Goal: Information Seeking & Learning: Find specific fact

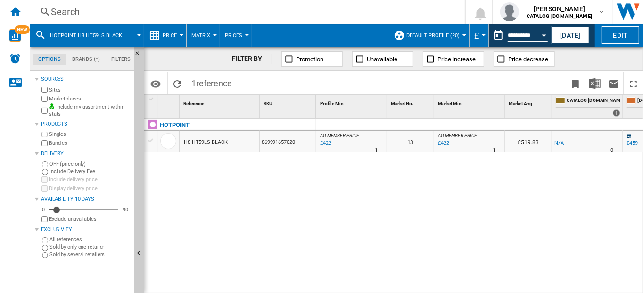
scroll to position [0, 326]
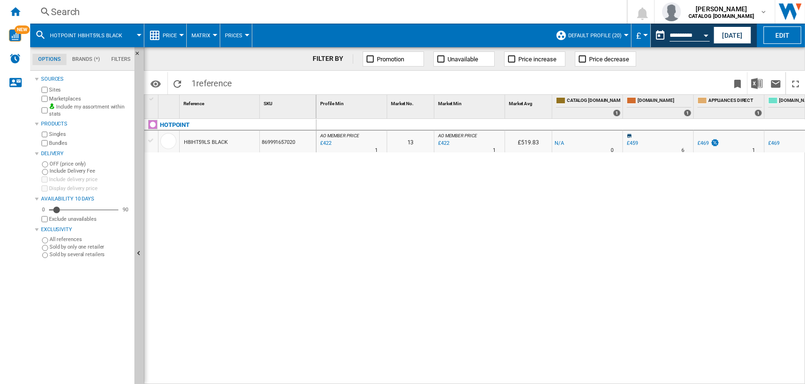
click at [73, 10] on div "Search" at bounding box center [326, 11] width 551 height 13
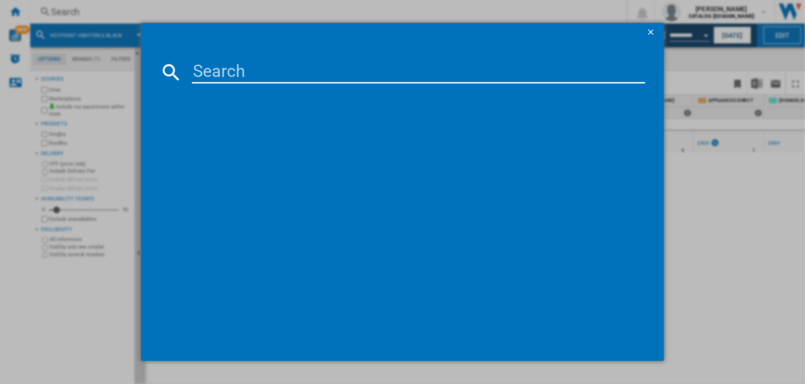
click at [202, 72] on input at bounding box center [419, 72] width 454 height 23
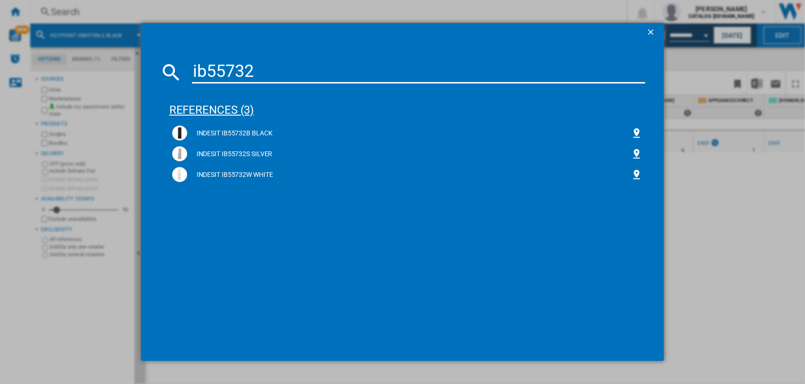
type input "ib55732"
click at [222, 107] on div "references (3)" at bounding box center [407, 105] width 476 height 35
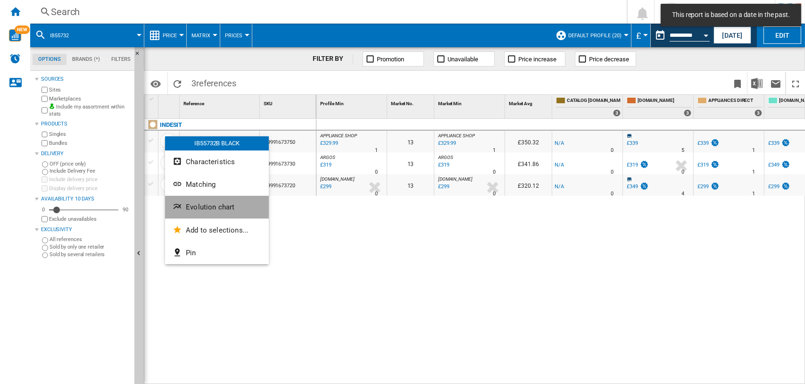
click at [194, 203] on span "Evolution chart" at bounding box center [210, 207] width 49 height 8
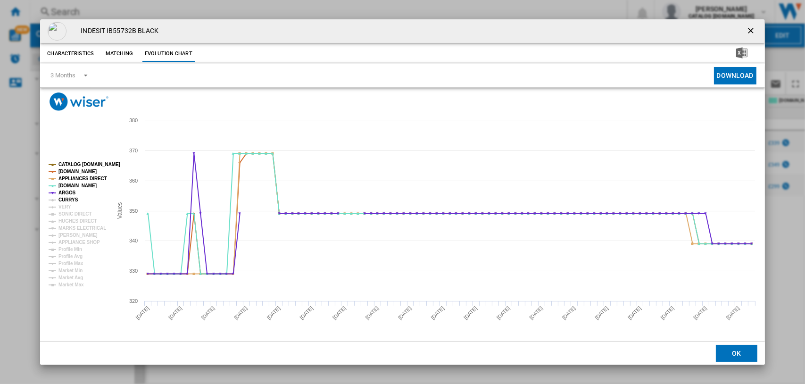
click at [62, 198] on tspan "CURRYS" at bounding box center [68, 199] width 20 height 5
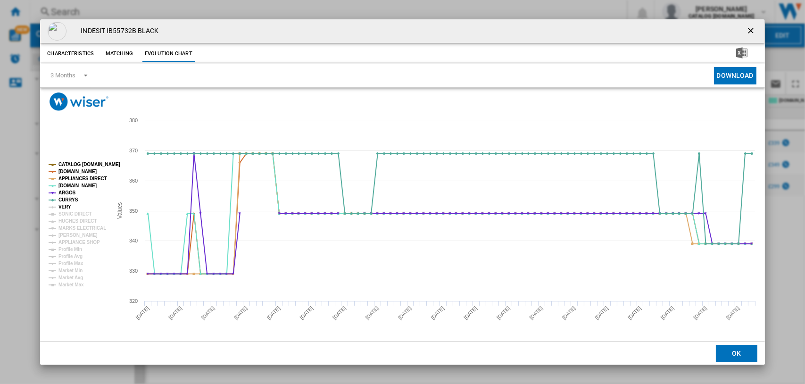
click at [61, 206] on tspan "VERY" at bounding box center [64, 206] width 13 height 5
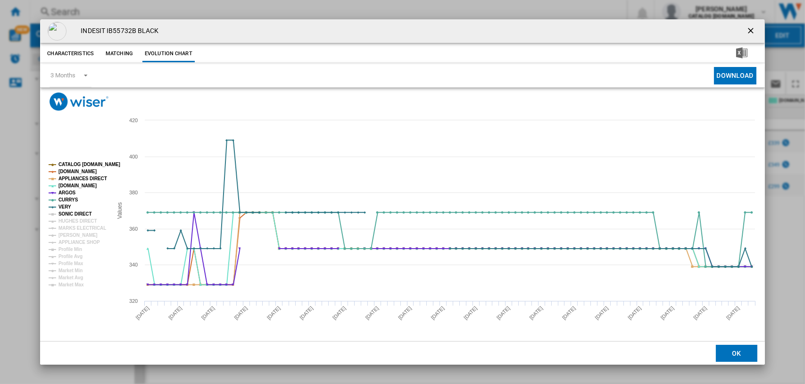
click at [66, 215] on tspan "SONIC DIRECT" at bounding box center [74, 213] width 33 height 5
click at [69, 218] on tspan "HUGHES DIRECT" at bounding box center [77, 220] width 38 height 5
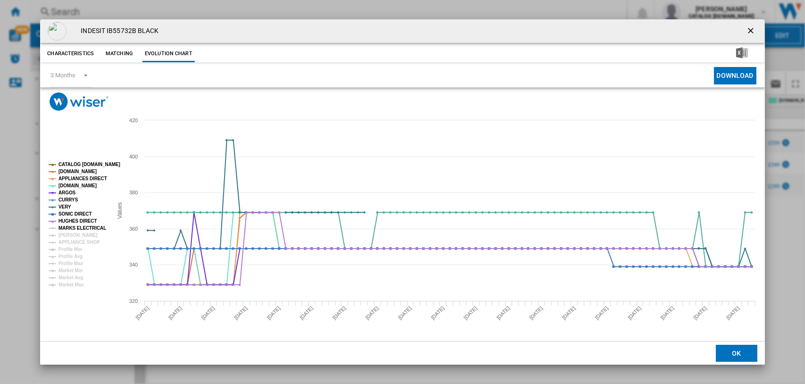
click at [69, 225] on tspan "MARKS ELECTRICAL" at bounding box center [82, 227] width 48 height 5
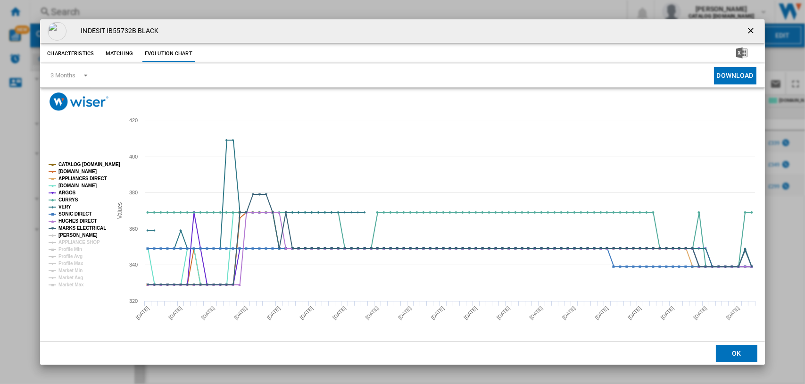
click at [69, 232] on tspan "JD WILLIAMS" at bounding box center [77, 234] width 39 height 5
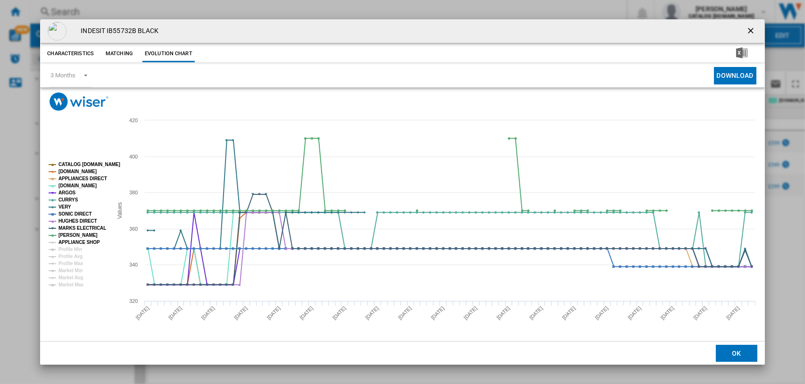
click at [70, 240] on tspan "APPLIANCE SHOP" at bounding box center [78, 242] width 41 height 5
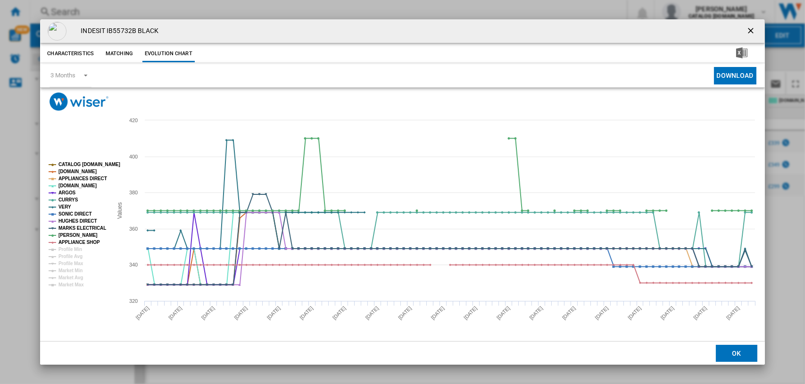
click at [643, 27] on ng-md-icon "getI18NText('BUTTONS.CLOSE_DIALOG')" at bounding box center [751, 31] width 11 height 11
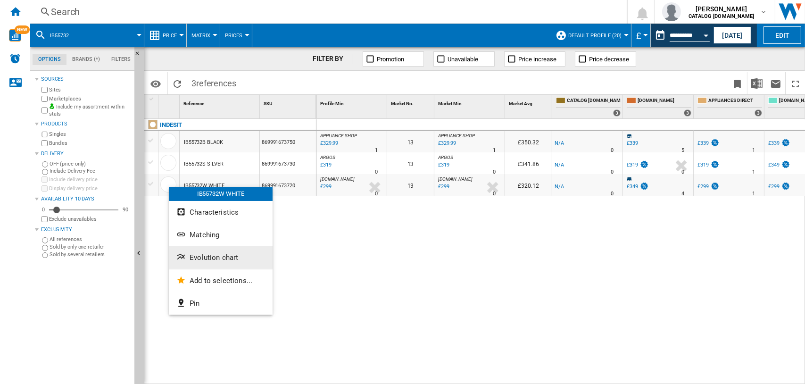
click at [206, 255] on span "Evolution chart" at bounding box center [214, 257] width 49 height 8
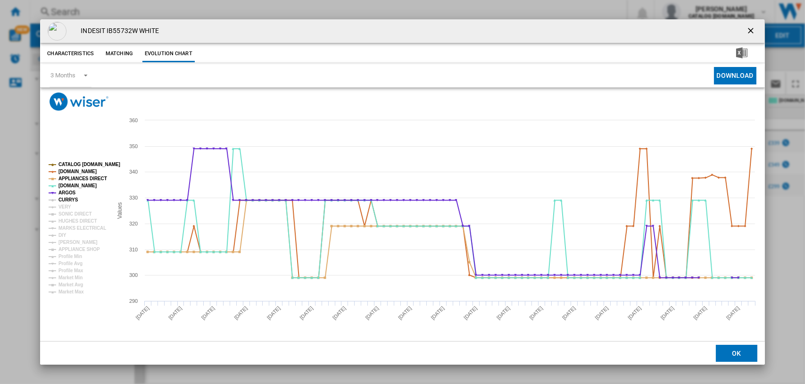
click at [61, 199] on tspan "CURRYS" at bounding box center [68, 199] width 20 height 5
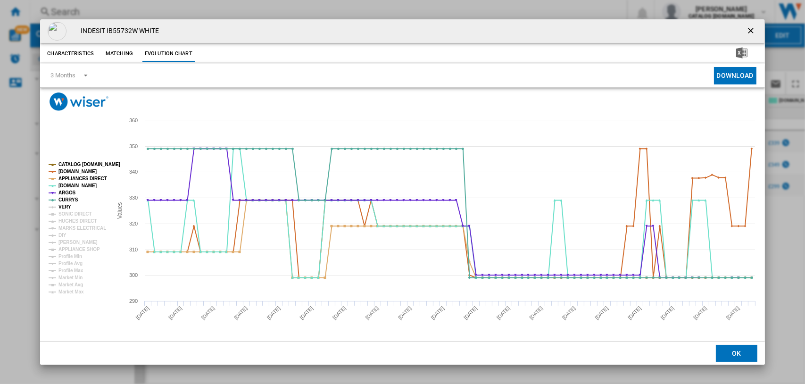
click at [64, 208] on tspan "VERY" at bounding box center [64, 206] width 13 height 5
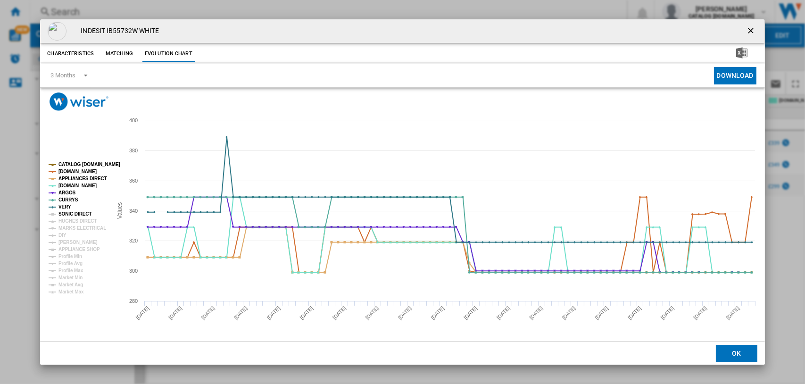
click at [65, 211] on tspan "SONIC DIRECT" at bounding box center [74, 213] width 33 height 5
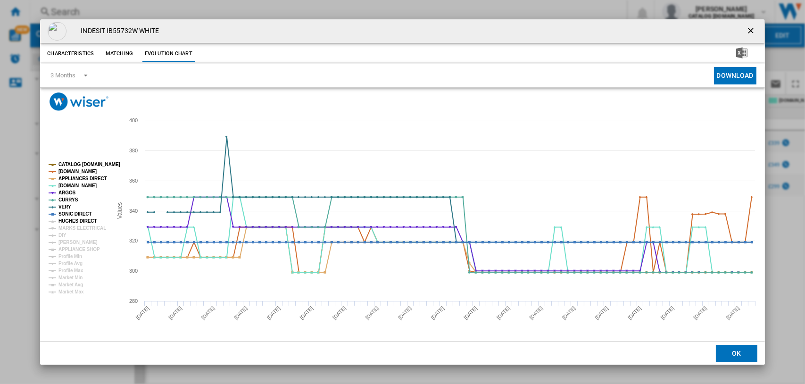
click at [65, 218] on tspan "HUGHES DIRECT" at bounding box center [77, 220] width 38 height 5
click at [67, 225] on tspan "MARKS ELECTRICAL" at bounding box center [82, 227] width 48 height 5
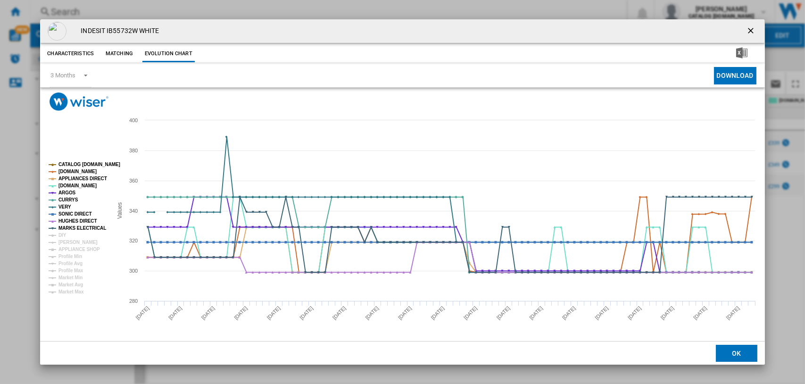
click at [66, 234] on rect "Product popup" at bounding box center [77, 228] width 64 height 140
click at [66, 241] on tspan "JD WILLIAMS" at bounding box center [77, 242] width 39 height 5
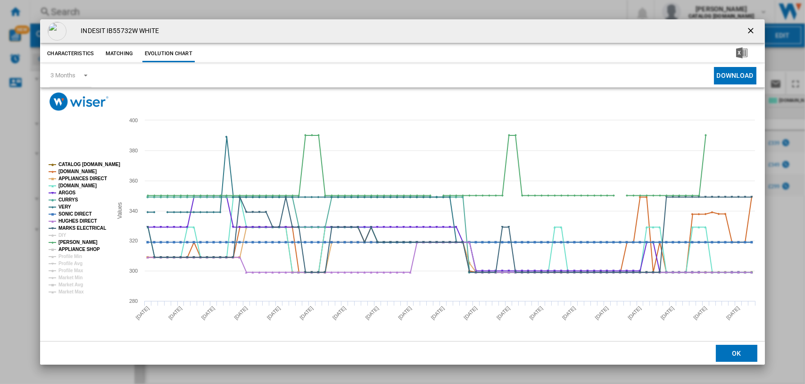
click at [68, 249] on tspan "APPLIANCE SHOP" at bounding box center [78, 249] width 41 height 5
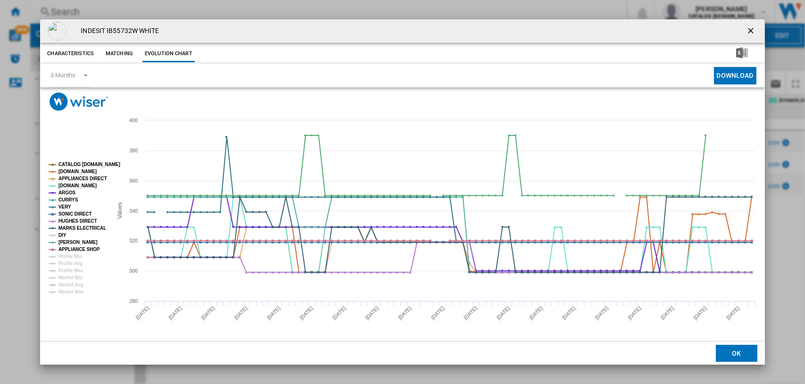
click at [62, 236] on tspan "DIY" at bounding box center [62, 234] width 8 height 5
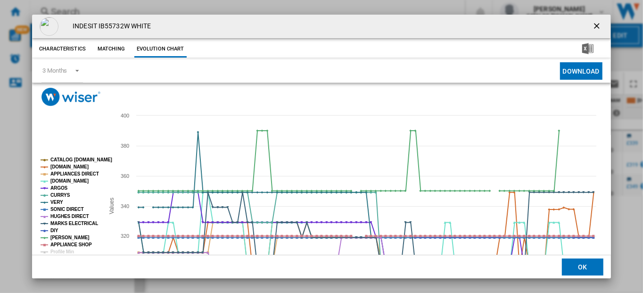
click at [592, 22] on ng-md-icon "getI18NText('BUTTONS.CLOSE_DIALOG')" at bounding box center [597, 26] width 11 height 11
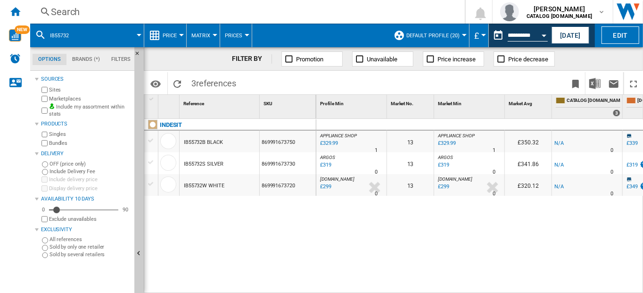
click at [67, 15] on div "Search" at bounding box center [245, 11] width 389 height 13
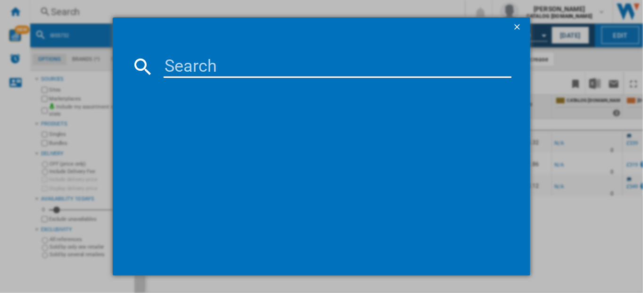
click at [205, 67] on input at bounding box center [338, 66] width 348 height 23
click at [251, 66] on input "IKNS 1261 W" at bounding box center [338, 66] width 348 height 23
click at [210, 68] on input "IKNS 1261W" at bounding box center [338, 66] width 348 height 23
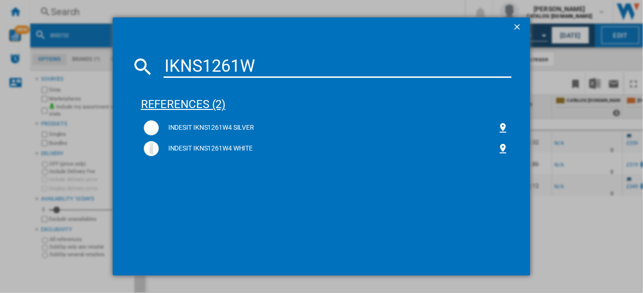
type input "IKNS1261W"
click at [202, 102] on div "references (2)" at bounding box center [326, 100] width 371 height 35
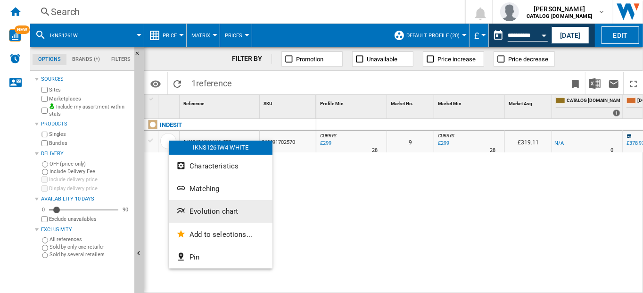
click at [207, 211] on span "Evolution chart" at bounding box center [214, 211] width 49 height 8
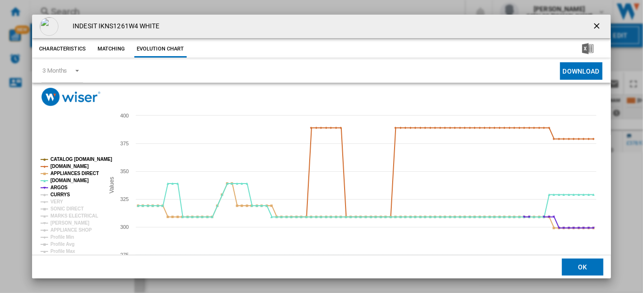
click at [57, 196] on tspan "CURRYS" at bounding box center [60, 194] width 20 height 5
click at [58, 200] on tspan "VERY" at bounding box center [56, 201] width 13 height 5
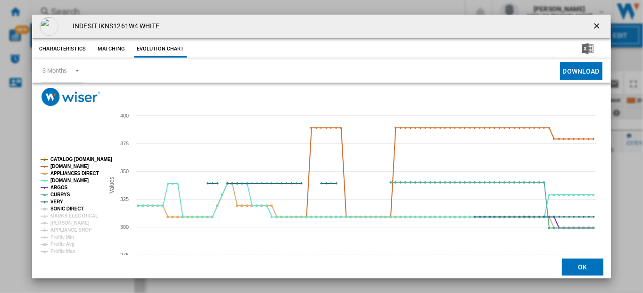
click at [60, 208] on tspan "SONIC DIRECT" at bounding box center [66, 208] width 33 height 5
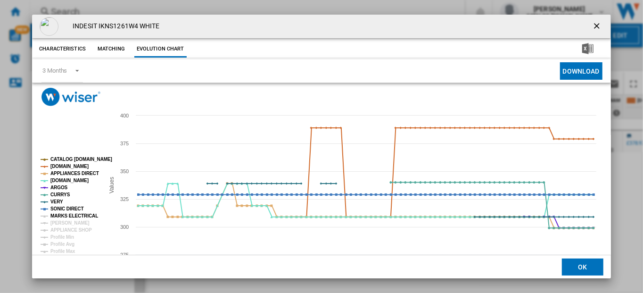
click at [61, 216] on tspan "MARKS ELECTRICAL" at bounding box center [74, 215] width 48 height 5
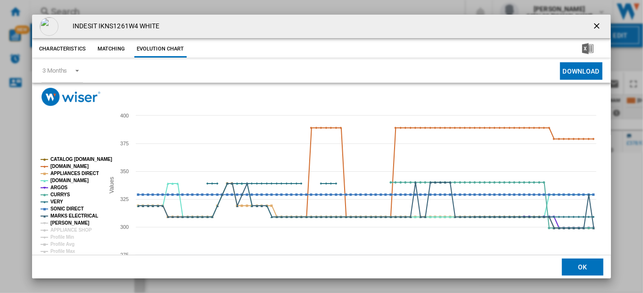
click at [61, 221] on tspan "JD WILLIAMS" at bounding box center [69, 222] width 39 height 5
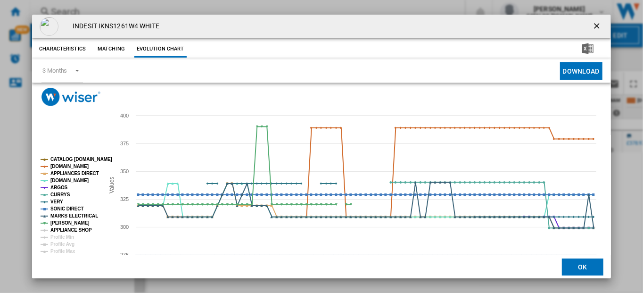
click at [63, 229] on tspan "APPLIANCE SHOP" at bounding box center [70, 229] width 41 height 5
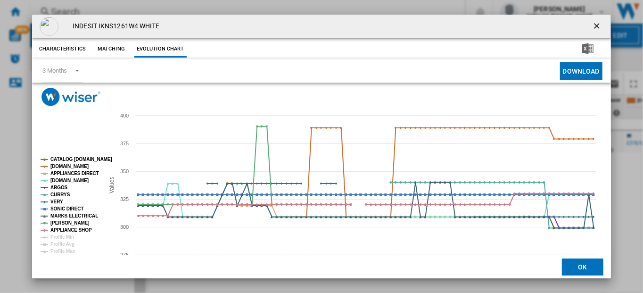
click at [593, 25] on ng-md-icon "getI18NText('BUTTONS.CLOSE_DIALOG')" at bounding box center [597, 26] width 11 height 11
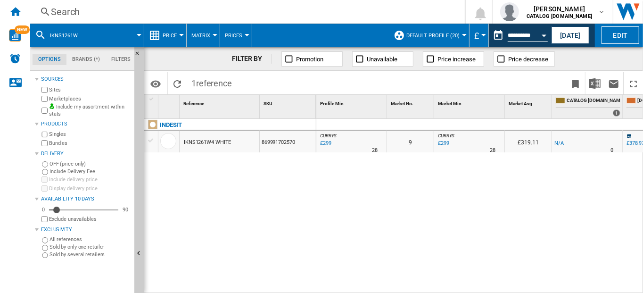
click at [74, 12] on div "Search" at bounding box center [245, 11] width 389 height 13
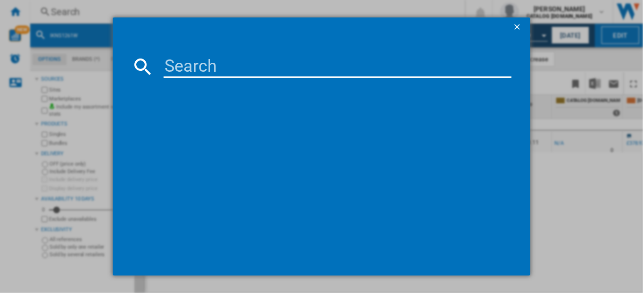
click at [222, 74] on input at bounding box center [338, 66] width 348 height 23
type input "IB55732"
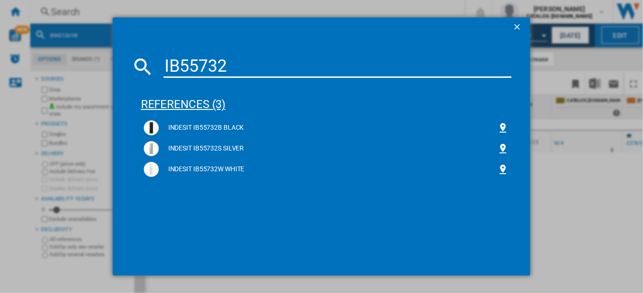
click at [176, 105] on div "references (3)" at bounding box center [326, 100] width 371 height 35
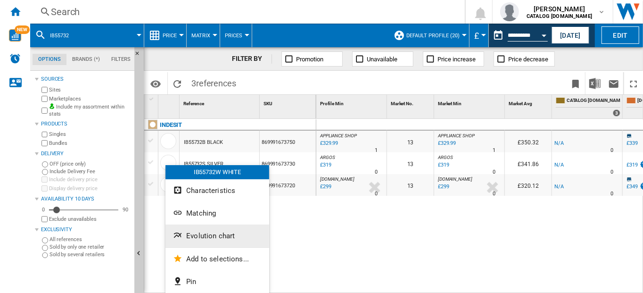
click at [196, 234] on span "Evolution chart" at bounding box center [210, 235] width 49 height 8
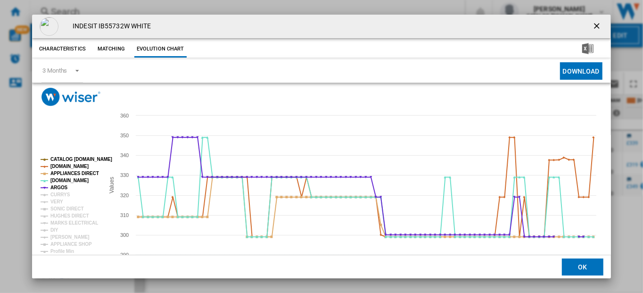
click at [50, 194] on rect "Product popup" at bounding box center [68, 219] width 63 height 132
click at [58, 203] on tspan "VERY" at bounding box center [56, 201] width 13 height 5
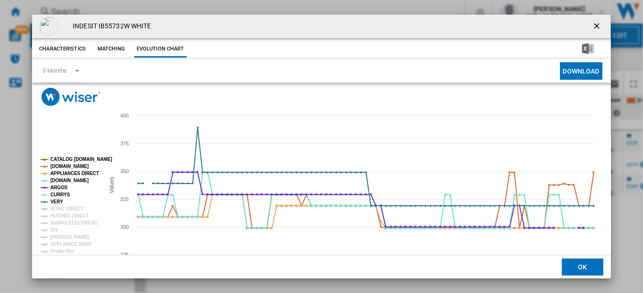
click at [56, 195] on tspan "CURRYS" at bounding box center [60, 194] width 20 height 5
click at [62, 206] on tspan "SONIC DIRECT" at bounding box center [66, 208] width 33 height 5
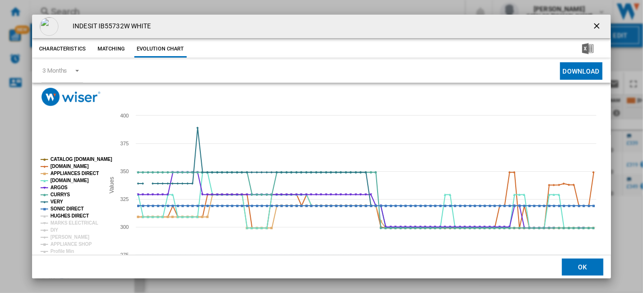
click at [63, 214] on tspan "HUGHES DIRECT" at bounding box center [69, 215] width 38 height 5
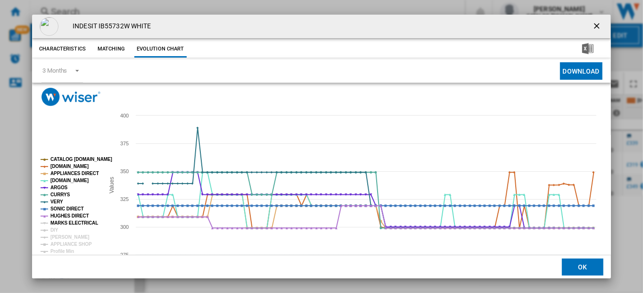
click at [64, 225] on tspan "MARKS ELECTRICAL" at bounding box center [74, 222] width 48 height 5
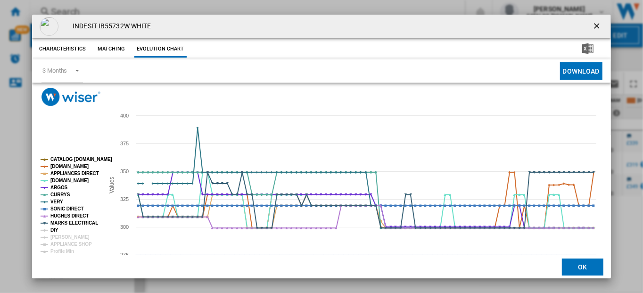
click at [51, 231] on tspan "DIY" at bounding box center [54, 229] width 8 height 5
click at [55, 235] on tspan "JD WILLIAMS" at bounding box center [69, 236] width 39 height 5
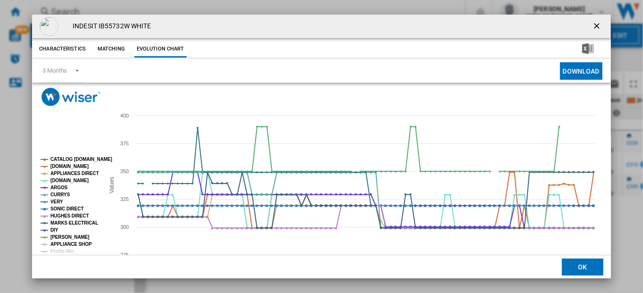
click at [58, 243] on tspan "APPLIANCE SHOP" at bounding box center [70, 243] width 41 height 5
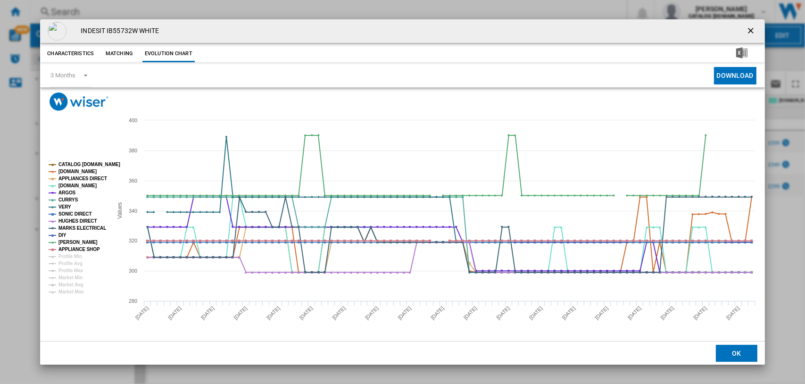
click at [643, 28] on ng-md-icon "getI18NText('BUTTONS.CLOSE_DIALOG')" at bounding box center [751, 31] width 11 height 11
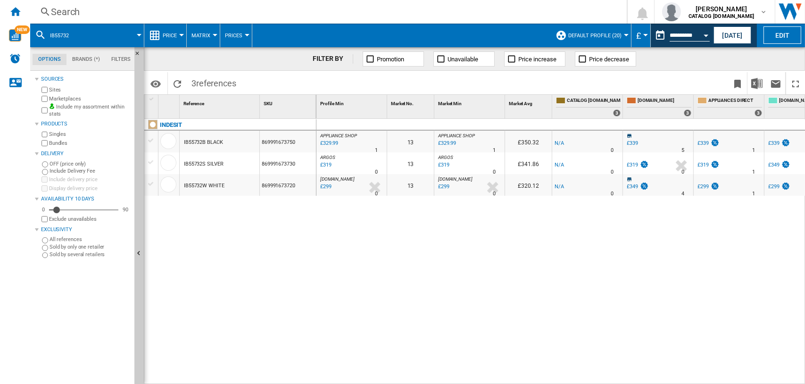
click at [68, 10] on div "Search" at bounding box center [326, 11] width 551 height 13
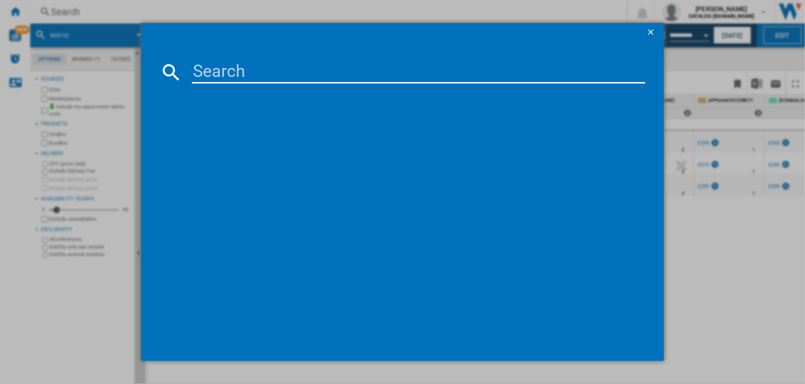
click at [214, 71] on input at bounding box center [419, 72] width 454 height 23
type input "HPKH1261W"
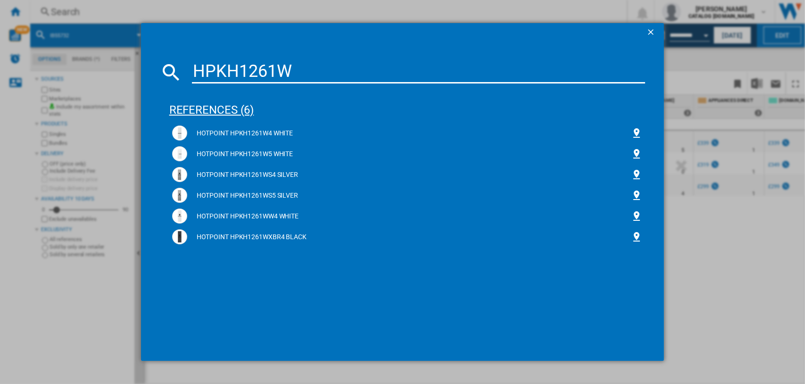
click at [229, 108] on div "references (6)" at bounding box center [407, 105] width 476 height 35
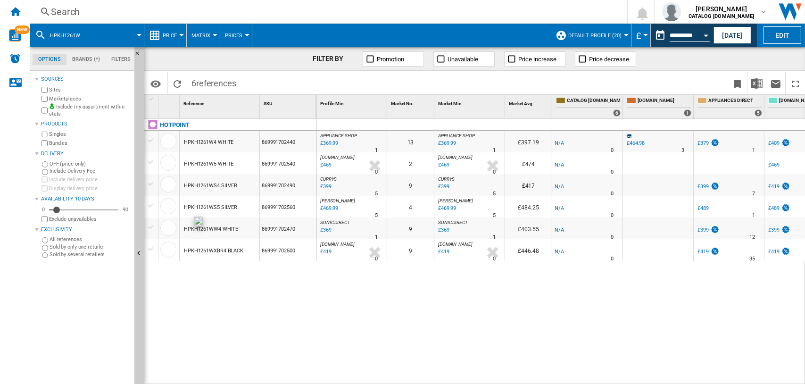
click at [169, 228] on div at bounding box center [168, 228] width 16 height 16
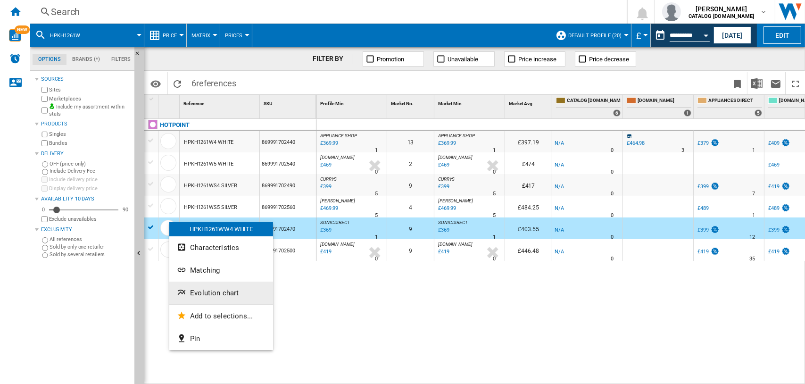
click at [213, 289] on span "Evolution chart" at bounding box center [214, 293] width 49 height 8
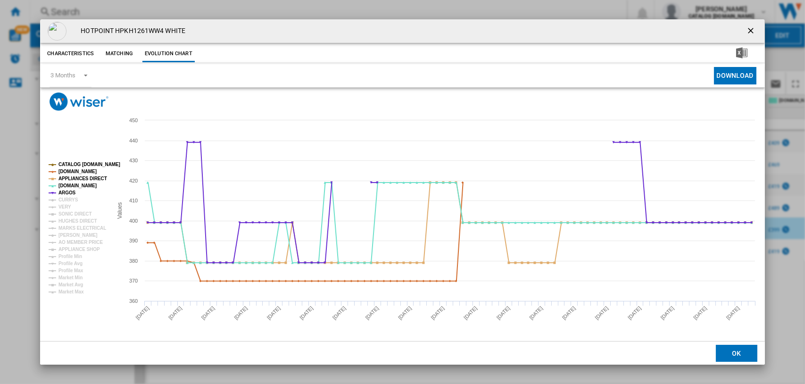
click at [643, 27] on ng-md-icon "getI18NText('BUTTONS.CLOSE_DIALOG')" at bounding box center [751, 31] width 11 height 11
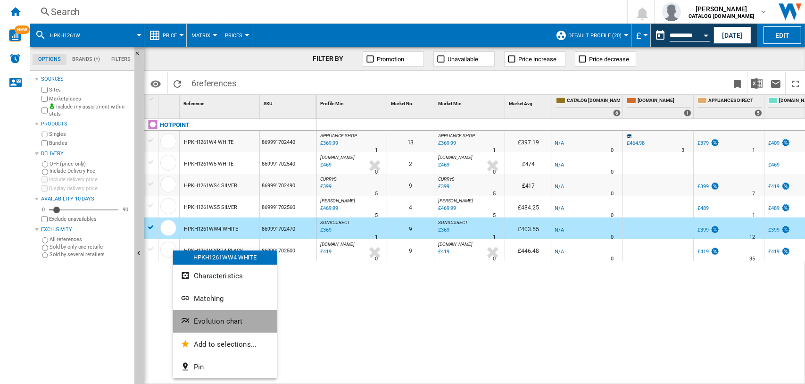
click at [218, 292] on span "Evolution chart" at bounding box center [218, 321] width 49 height 8
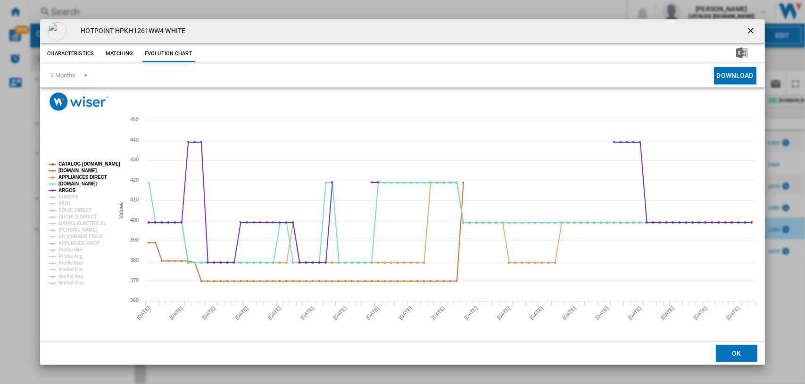
click at [58, 196] on rect "Product popup" at bounding box center [77, 223] width 65 height 131
click at [64, 202] on tspan "VERY" at bounding box center [64, 203] width 13 height 5
click at [62, 197] on tspan "CURRYS" at bounding box center [68, 196] width 20 height 5
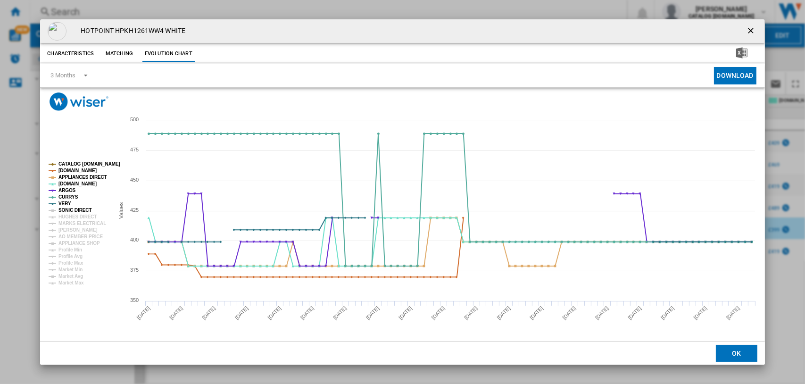
click at [67, 207] on tspan "SONIC DIRECT" at bounding box center [74, 209] width 33 height 5
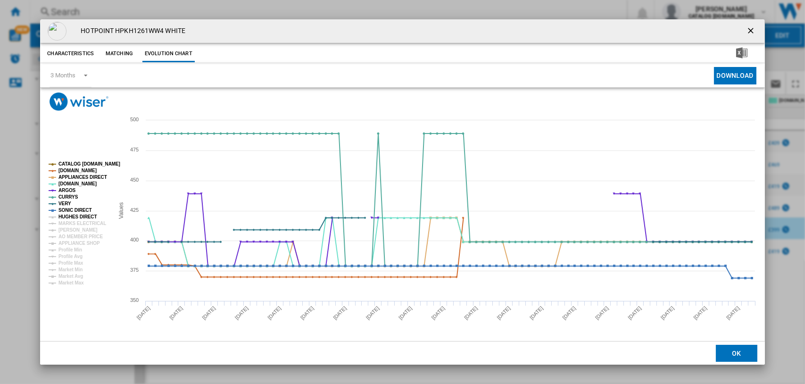
click at [69, 215] on tspan "HUGHES DIRECT" at bounding box center [77, 216] width 38 height 5
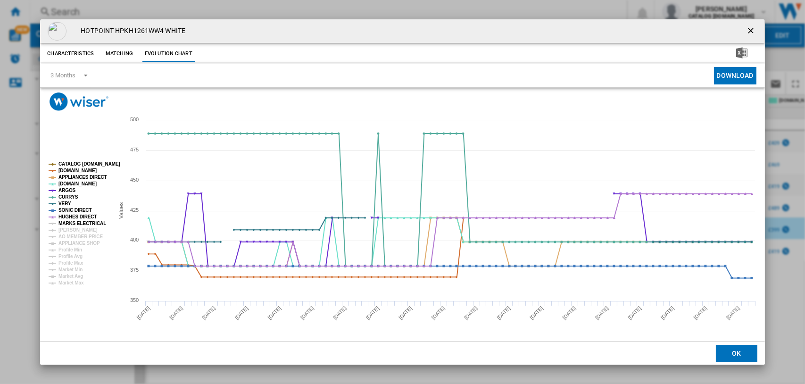
click at [70, 223] on tspan "MARKS ELECTRICAL" at bounding box center [82, 223] width 48 height 5
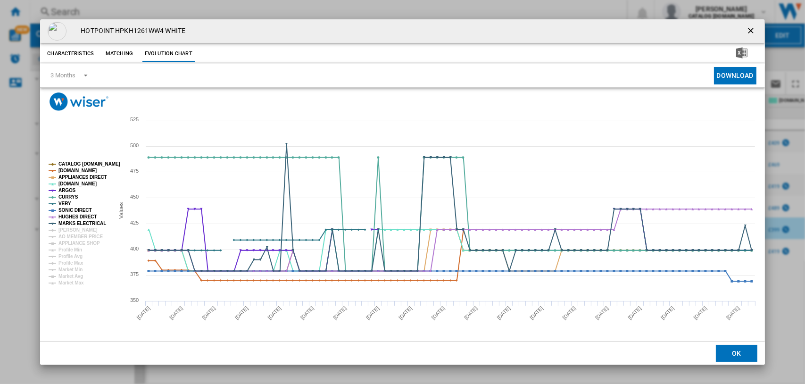
click at [70, 227] on tspan "JD WILLIAMS" at bounding box center [77, 229] width 39 height 5
click at [74, 242] on tspan "APPLIANCE SHOP" at bounding box center [78, 242] width 41 height 5
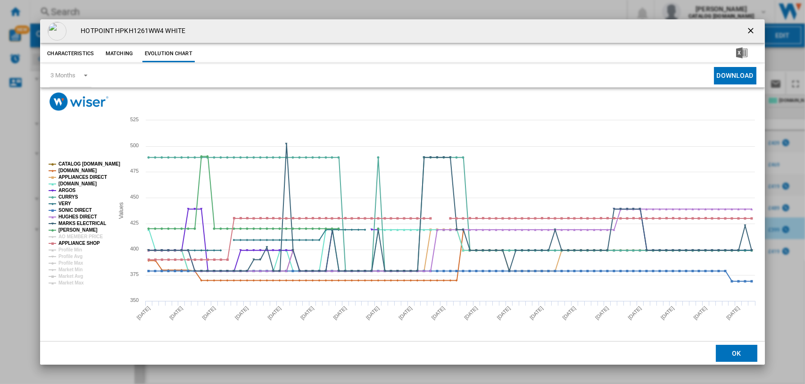
click at [643, 26] on ng-md-icon "getI18NText('BUTTONS.CLOSE_DIALOG')" at bounding box center [751, 31] width 11 height 11
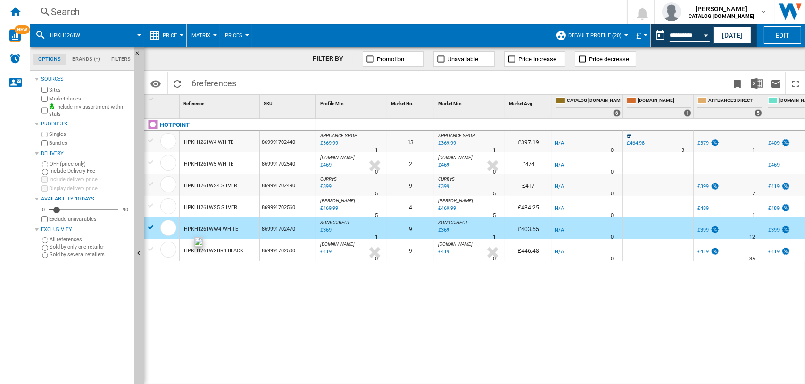
click at [171, 247] on div at bounding box center [168, 249] width 16 height 16
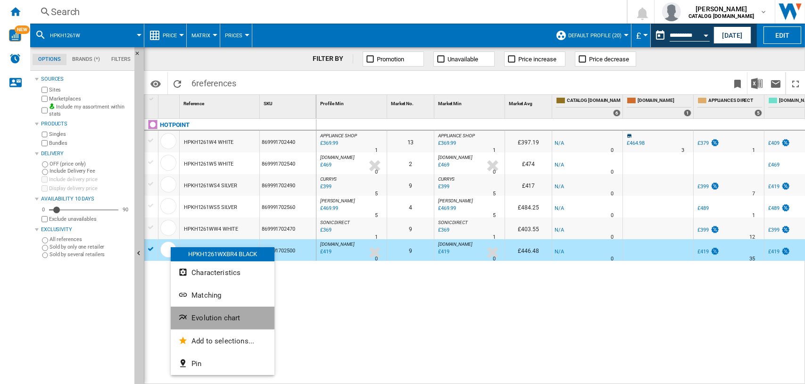
click at [207, 292] on span "Evolution chart" at bounding box center [215, 318] width 49 height 8
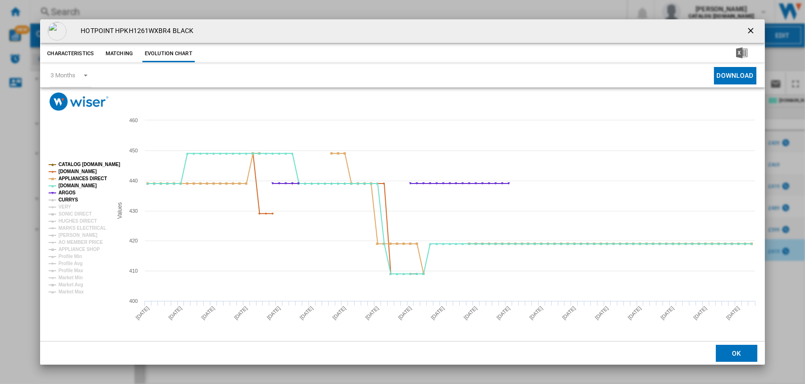
click at [66, 201] on tspan "CURRYS" at bounding box center [68, 199] width 20 height 5
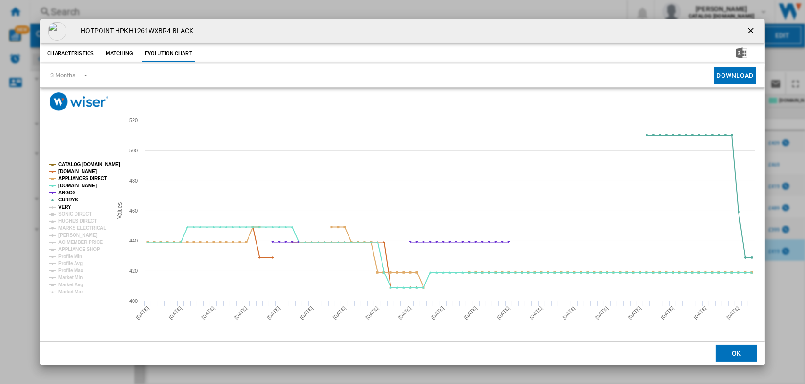
click at [69, 209] on tspan "VERY" at bounding box center [64, 206] width 13 height 5
click at [70, 214] on tspan "SONIC DIRECT" at bounding box center [74, 213] width 33 height 5
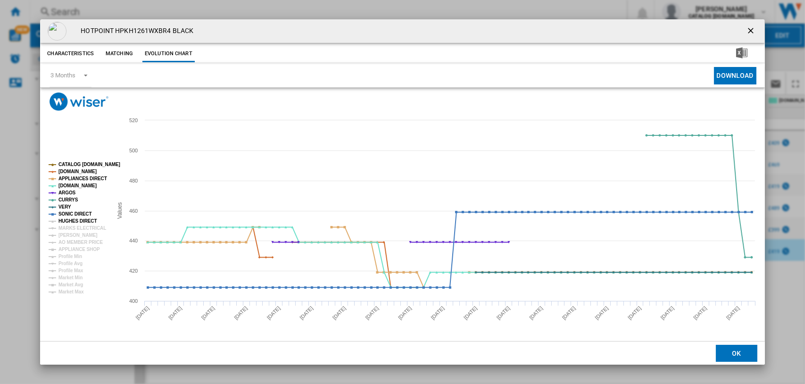
click at [72, 220] on tspan "HUGHES DIRECT" at bounding box center [77, 220] width 38 height 5
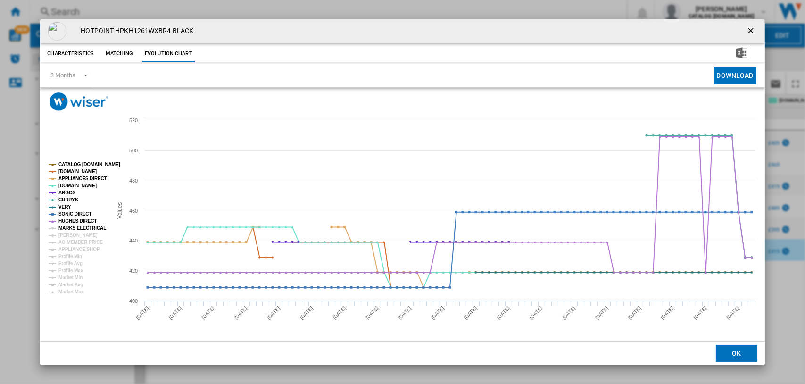
click at [72, 225] on tspan "MARKS ELECTRICAL" at bounding box center [82, 227] width 48 height 5
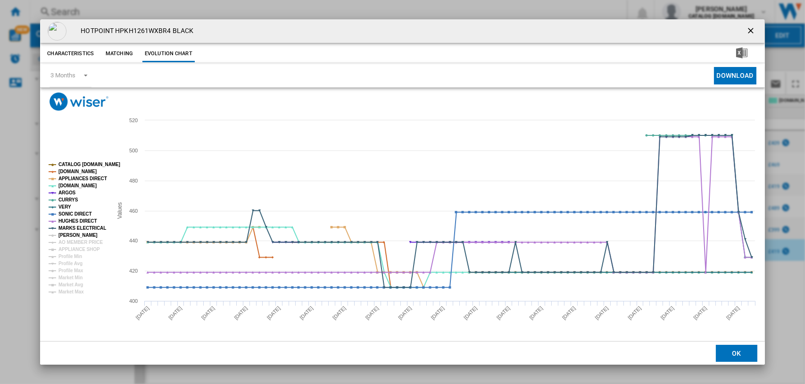
click at [72, 234] on tspan "JD WILLIAMS" at bounding box center [77, 234] width 39 height 5
click at [74, 248] on tspan "APPLIANCE SHOP" at bounding box center [78, 249] width 41 height 5
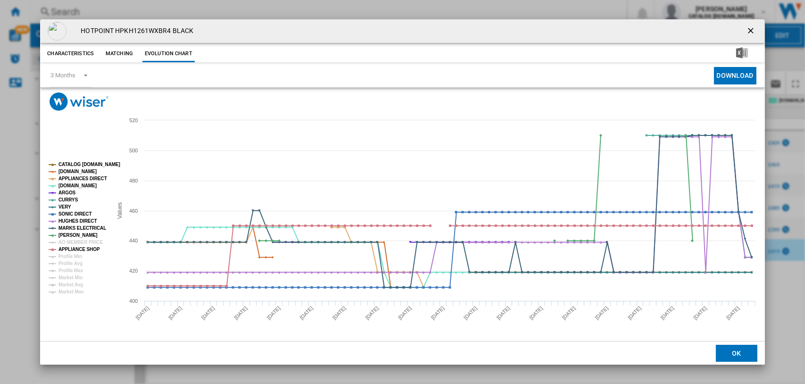
click at [643, 28] on ng-md-icon "getI18NText('BUTTONS.CLOSE_DIALOG')" at bounding box center [751, 31] width 11 height 11
